Goal: Task Accomplishment & Management: Manage account settings

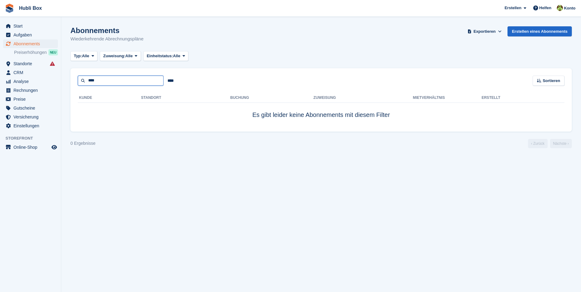
click at [107, 82] on input "****" at bounding box center [121, 81] width 86 height 10
type input "*****"
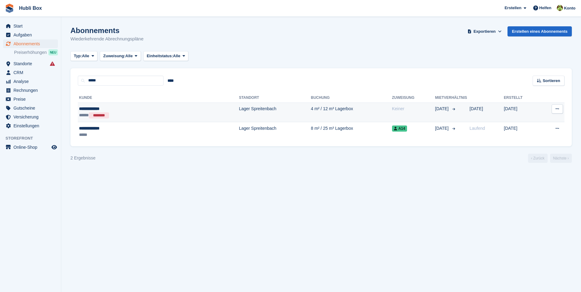
click at [95, 109] on div "**********" at bounding box center [120, 109] width 83 height 6
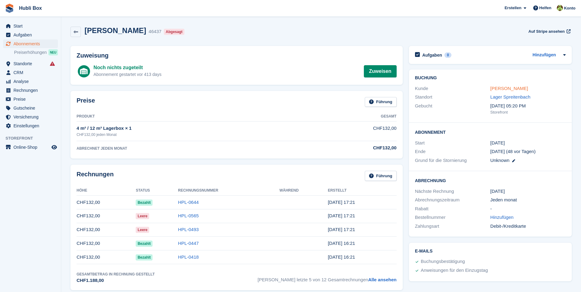
click at [503, 90] on link "braga patrick" at bounding box center [509, 88] width 38 height 5
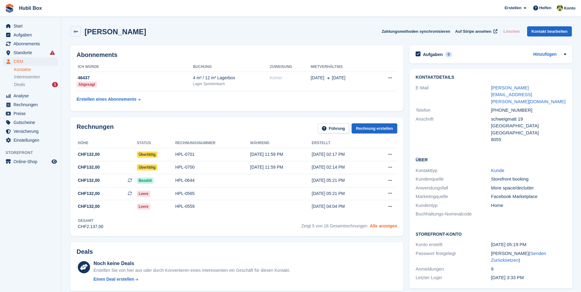
click at [378, 228] on link "Alle anzeigen" at bounding box center [383, 226] width 27 height 5
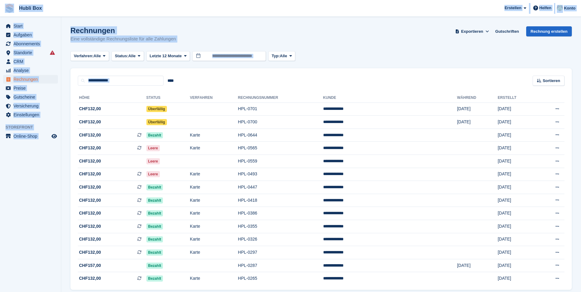
drag, startPoint x: 61, startPoint y: 148, endPoint x: 1, endPoint y: 14, distance: 147.2
click at [1, 14] on div "Hubli Box Erstellen Abonnement Rechnung Kontakt Deal Rabatt Seite Helfen Chat-S…" at bounding box center [290, 158] width 581 height 316
click at [142, 33] on h1 "Rechnungen" at bounding box center [122, 30] width 105 height 8
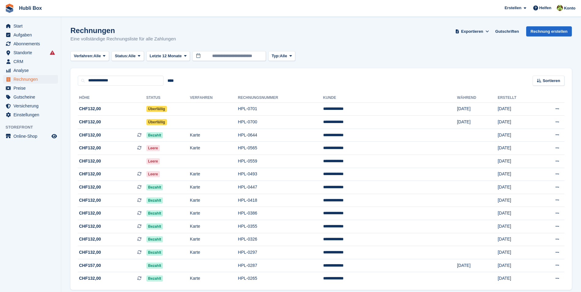
drag, startPoint x: 186, startPoint y: 36, endPoint x: 6, endPoint y: 3, distance: 182.3
click at [6, 3] on div "Hubli Box Erstellen Abonnement Rechnung Kontakt Deal Rabatt Seite Helfen Chat-S…" at bounding box center [290, 158] width 581 height 316
click at [90, 7] on span "Hubli Box [GEOGRAPHIC_DATA] Abonnement Rechnung Kontakt Deal [GEOGRAPHIC_DATA] …" at bounding box center [290, 8] width 581 height 17
drag, startPoint x: 190, startPoint y: 39, endPoint x: 6, endPoint y: 8, distance: 187.3
click at [6, 8] on div "Hubli Box [GEOGRAPHIC_DATA] Abonnement Rechnung Kontakt Deal [GEOGRAPHIC_DATA] …" at bounding box center [290, 158] width 581 height 316
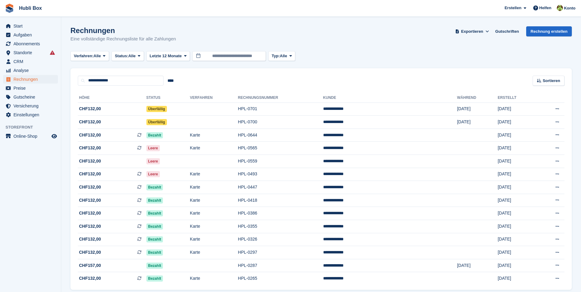
click at [66, 13] on span "Hubli Box [GEOGRAPHIC_DATA] Abonnement Rechnung Kontakt Deal [GEOGRAPHIC_DATA] …" at bounding box center [290, 8] width 581 height 17
drag, startPoint x: 170, startPoint y: 33, endPoint x: 5, endPoint y: 15, distance: 166.1
click at [5, 15] on div "Hubli Box [GEOGRAPHIC_DATA] Abonnement Rechnung Kontakt Deal [GEOGRAPHIC_DATA] …" at bounding box center [290, 158] width 581 height 316
click at [126, 13] on span "Hubli Box [GEOGRAPHIC_DATA] Abonnement Rechnung Kontakt Deal [GEOGRAPHIC_DATA] …" at bounding box center [290, 8] width 581 height 17
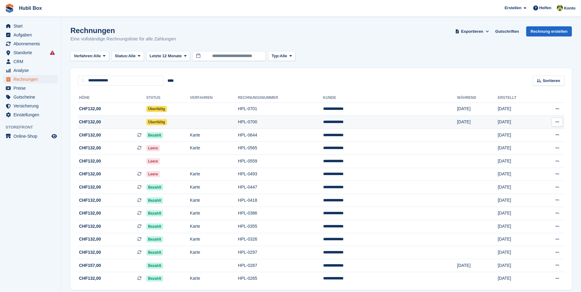
click at [108, 122] on span "CHF132,00" at bounding box center [112, 122] width 69 height 6
click at [109, 124] on span "CHF132,00" at bounding box center [112, 122] width 69 height 6
click at [112, 152] on td "CHF132,00 Dies ist eine wiederkehrende Abonnementrechnung." at bounding box center [112, 148] width 69 height 13
click at [127, 108] on span "CHF132,00" at bounding box center [112, 109] width 69 height 6
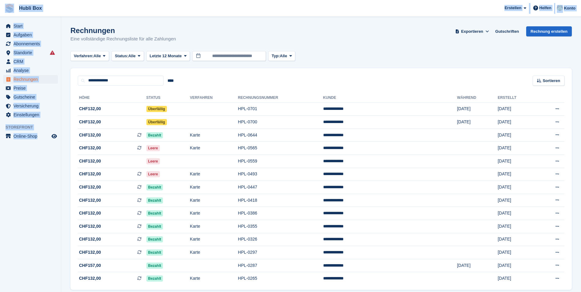
drag, startPoint x: 58, startPoint y: 148, endPoint x: 1, endPoint y: 7, distance: 151.5
click at [1, 7] on div "Hubli Box [GEOGRAPHIC_DATA] Abonnement Rechnung Kontakt Deal [GEOGRAPHIC_DATA] …" at bounding box center [290, 158] width 581 height 316
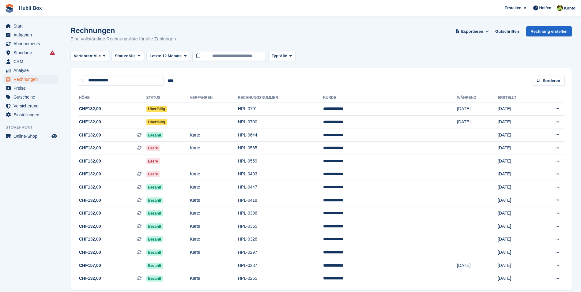
click at [136, 36] on p "Eine vollständige Rechnungsliste für alle Zahlungen" at bounding box center [122, 39] width 105 height 7
drag, startPoint x: 186, startPoint y: 41, endPoint x: 71, endPoint y: 30, distance: 115.6
click at [71, 30] on div "Rechnungen Eine vollständige Rechnungsliste für alle Zahlungen Exportieren Expo…" at bounding box center [320, 38] width 501 height 24
click at [71, 30] on h1 "Rechnungen" at bounding box center [122, 30] width 105 height 8
drag, startPoint x: 71, startPoint y: 30, endPoint x: 190, endPoint y: 37, distance: 119.3
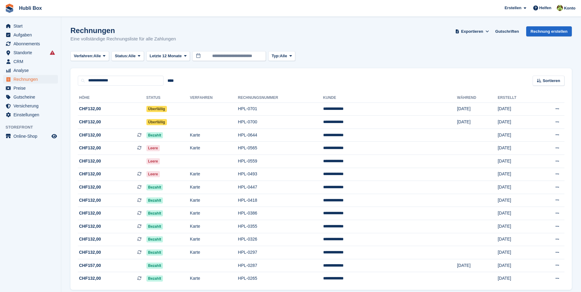
click at [190, 37] on div "Rechnungen Eine vollständige Rechnungsliste für alle Zahlungen Exportieren Expo…" at bounding box center [320, 38] width 501 height 24
